Goal: Understand process/instructions

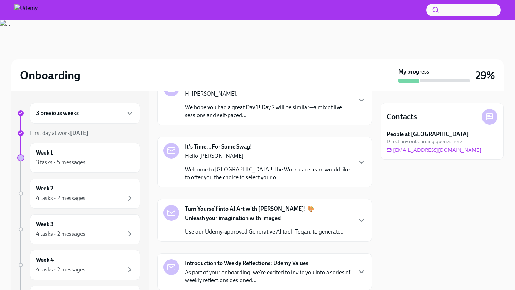
scroll to position [170, 0]
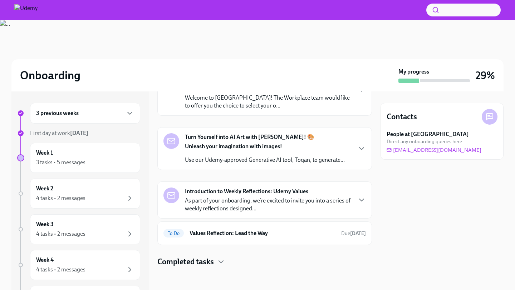
click at [213, 262] on h4 "Completed tasks" at bounding box center [185, 262] width 56 height 11
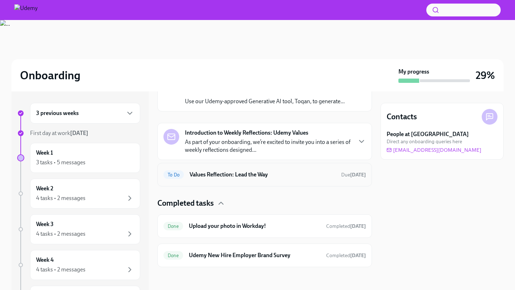
click at [238, 174] on h6 "Values Reflection: Lead the Way" at bounding box center [262, 175] width 146 height 8
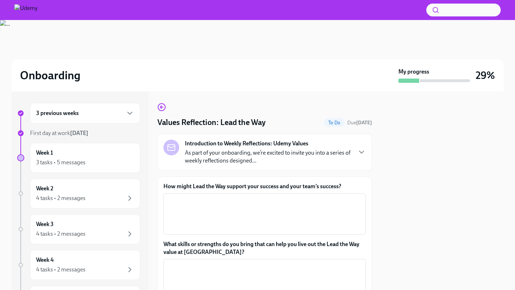
click at [248, 136] on div "Introduction to Weekly Reflections: Udemy Values As part of your onboarding, we…" at bounding box center [264, 152] width 214 height 37
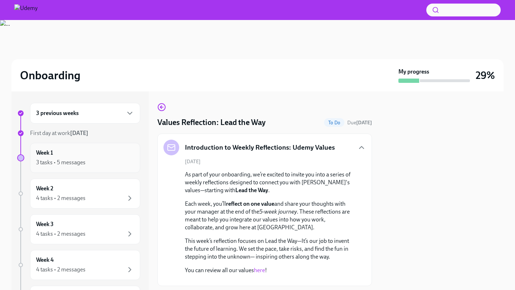
click at [66, 155] on div "Week 1 3 tasks • 5 messages" at bounding box center [85, 158] width 98 height 18
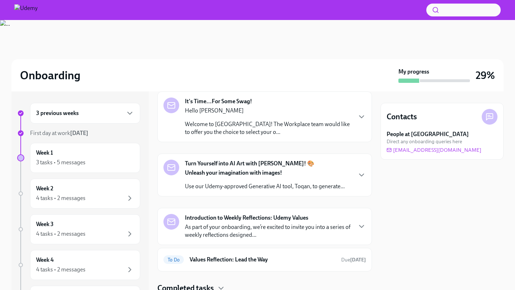
click at [244, 123] on p "Welcome to Udemy! The Workplace team would like to offer you the choice to sele…" at bounding box center [268, 128] width 167 height 16
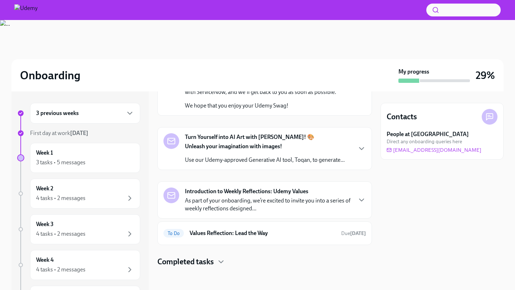
scroll to position [462, 0]
click at [246, 186] on div "Introduction to Weekly Reflections: Udemy Values As part of your onboarding, we…" at bounding box center [264, 200] width 214 height 37
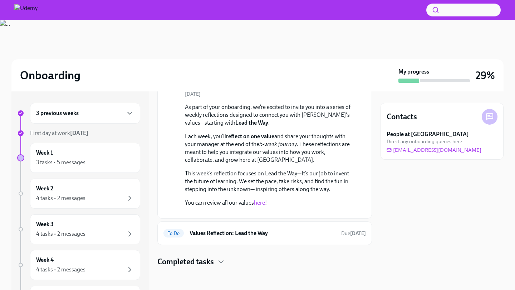
click at [251, 34] on strong "Unleash your imagination with images!" at bounding box center [233, 31] width 97 height 7
click at [86, 184] on div "Week 2 4 tasks • 2 messages" at bounding box center [85, 194] width 110 height 30
